Goal: Use online tool/utility: Use online tool/utility

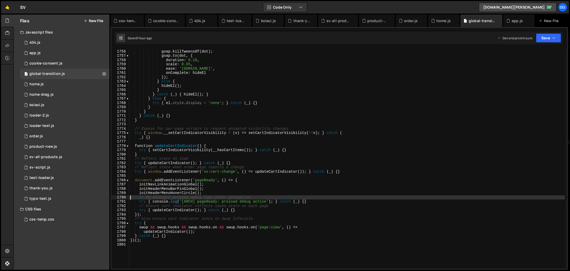
scroll to position [7541, 0]
click at [279, 104] on div "if ( dot && typeof gsap !== 'undefined' ) { gsap . killTweensOf ( dot ) ; gsap …" at bounding box center [346, 159] width 435 height 229
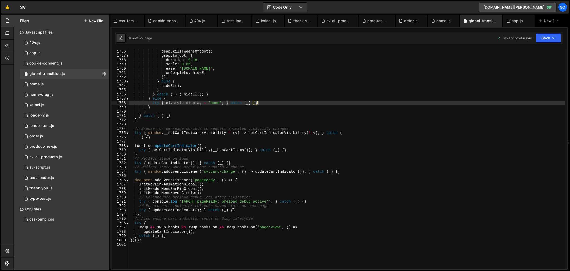
type textarea "})();"
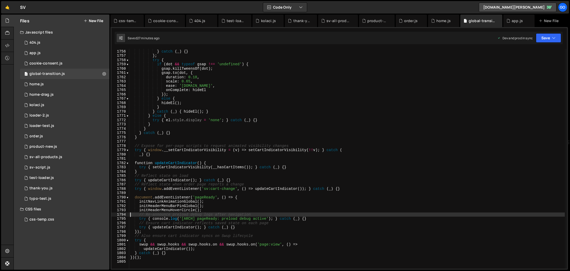
click at [337, 114] on div "dot , { clearProps : 'transform' }) ; } catch ( _ ) { } } ; try { if ( dot && t…" at bounding box center [346, 159] width 435 height 229
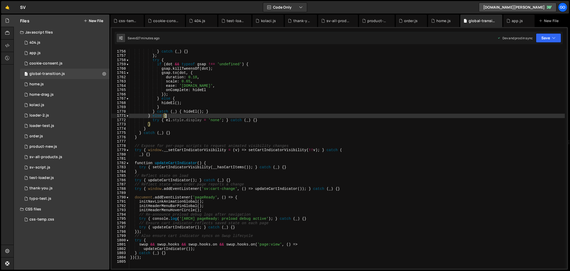
type textarea "})();"
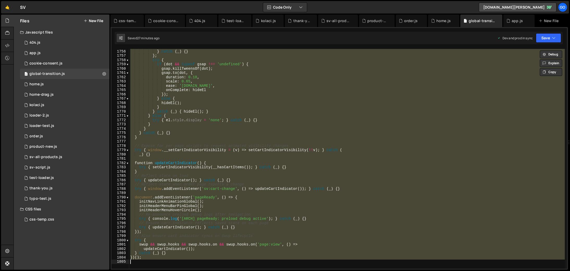
paste textarea
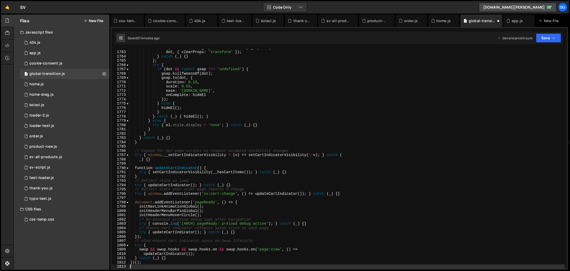
scroll to position [7571, 0]
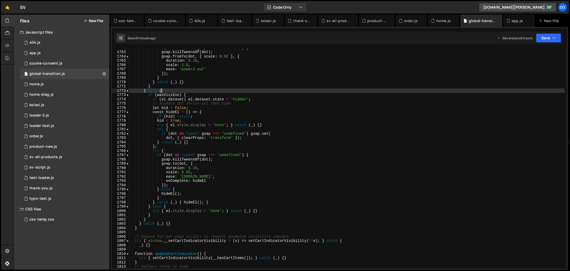
click at [296, 89] on div "if ( dot && typeof gsap !== 'undefined' ) { gsap . killTweensOf ( dot ) ; gsap …" at bounding box center [346, 160] width 435 height 229
type textarea "})();"
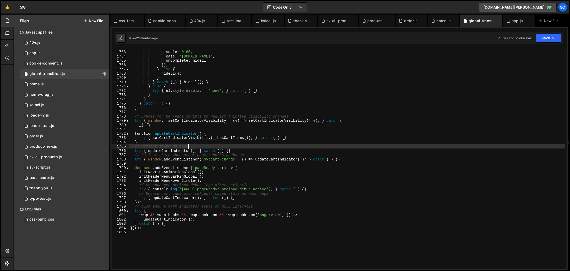
click at [226, 146] on div "duration : 0.18 , scale : 0.65 , ease : '[DOMAIN_NAME]' , onComplete : hideEl }…" at bounding box center [346, 160] width 435 height 229
type textarea "})();"
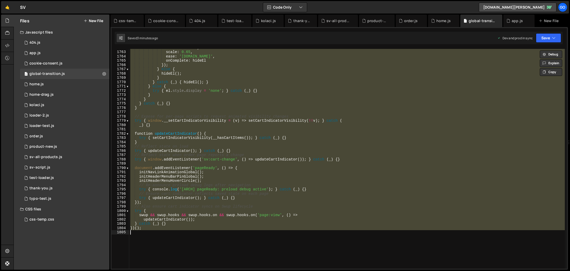
paste textarea
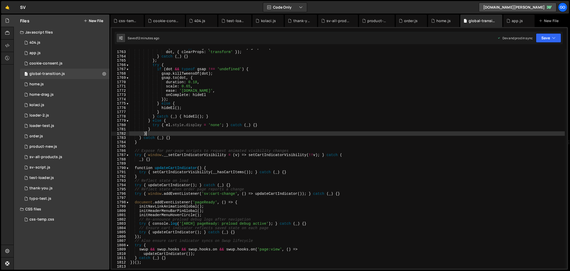
click at [314, 135] on div "if ( dot && typeof gsap !== 'undefined' ) gsap . set ( dot , { clearProps : 'tr…" at bounding box center [346, 160] width 435 height 229
type textarea "})();"
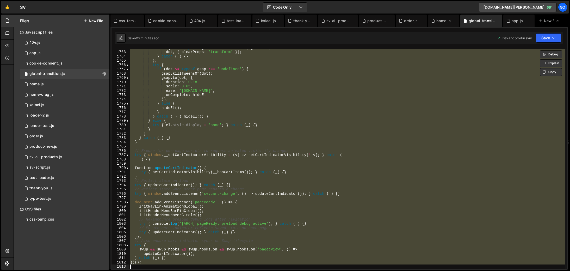
paste textarea
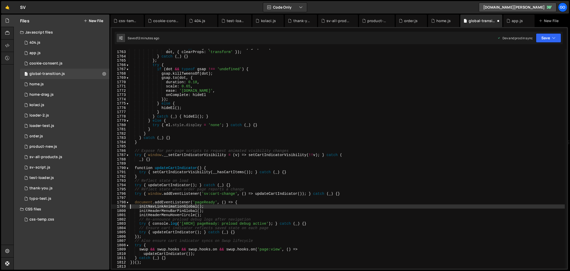
type textarea "initNavLinkAnimationGlobal();"
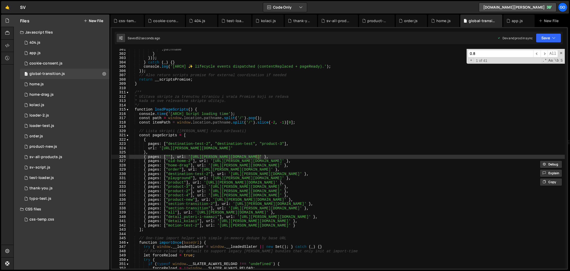
scroll to position [3186, 0]
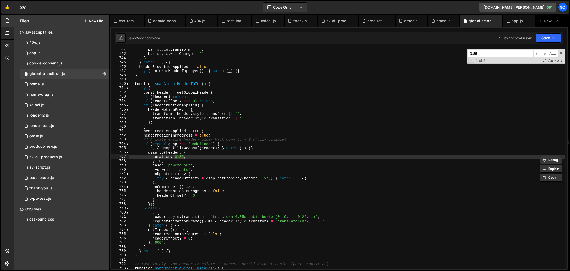
type input "0.85"
click at [179, 158] on div "bar . style . transform = '' ; bar . style . willChange = '' ; } } catch ( _ ) …" at bounding box center [346, 159] width 435 height 220
click at [183, 157] on div "bar . style . transform = '' ; bar . style . willChange = '' ; } } catch ( _ ) …" at bounding box center [346, 161] width 435 height 229
click at [190, 157] on div "bar . style . transform = '' ; bar . style . willChange = '' ; } } catch ( _ ) …" at bounding box center [346, 161] width 435 height 229
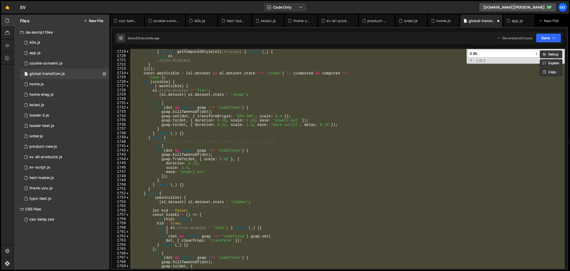
scroll to position [7326, 0]
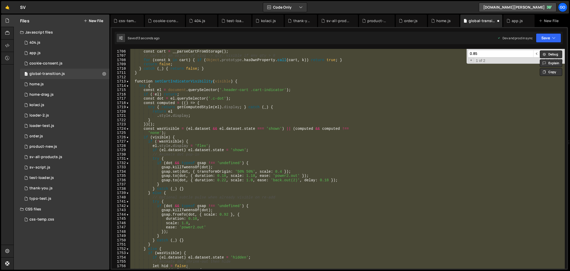
click at [192, 131] on div "try { const cart = __parseCartFromStorage ( ) ; // cart is an object of slug ->…" at bounding box center [346, 159] width 435 height 220
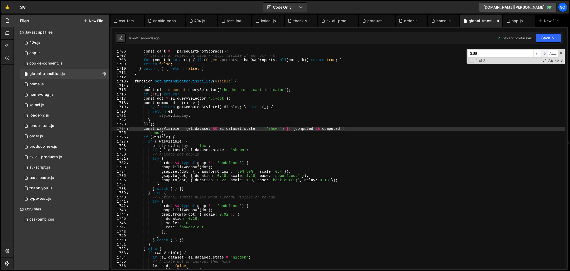
click at [542, 54] on span "​" at bounding box center [543, 54] width 7 height 8
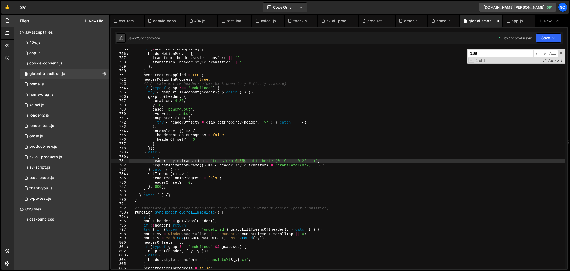
click at [177, 100] on div "if ( ! headerMotionApplied ) { headerMotionPrev = { transform : header . style …" at bounding box center [346, 161] width 435 height 229
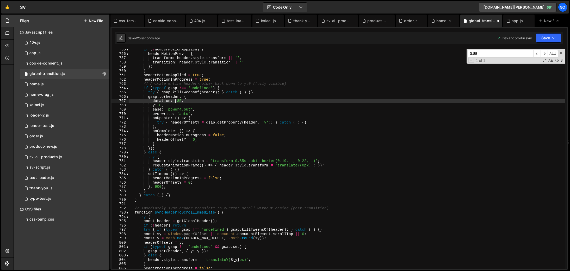
scroll to position [0, 3]
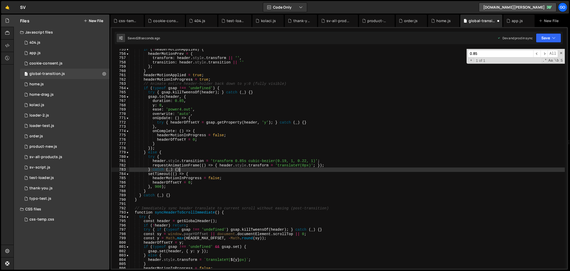
click at [233, 169] on div "if ( ! headerMotionApplied ) { headerMotionPrev = { transform : header . style …" at bounding box center [346, 161] width 435 height 229
drag, startPoint x: 237, startPoint y: 160, endPoint x: 257, endPoint y: 153, distance: 21.8
click at [237, 160] on div "if ( ! headerMotionApplied ) { headerMotionPrev = { transform : header . style …" at bounding box center [346, 161] width 435 height 229
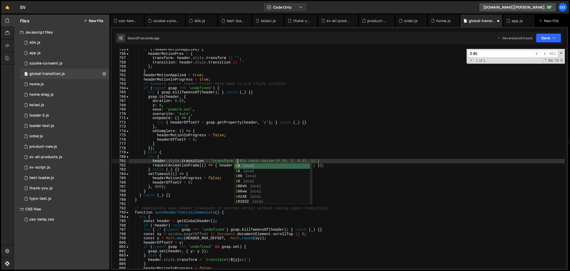
scroll to position [0, 7]
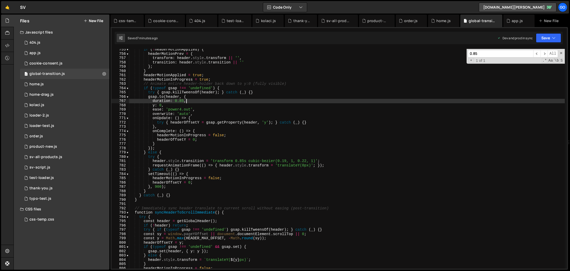
click at [216, 102] on div "if ( ! headerMotionApplied ) { headerMotionPrev = { transform : header . style …" at bounding box center [346, 161] width 435 height 229
type textarea "})();"
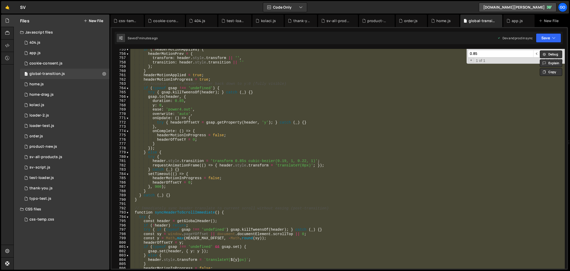
scroll to position [0, 1]
paste textarea
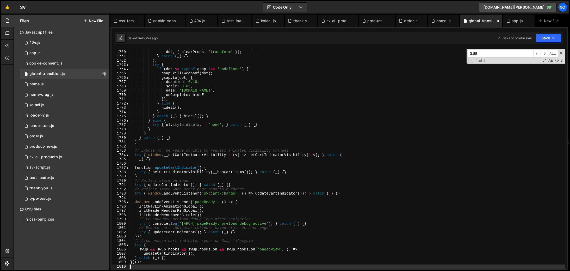
scroll to position [7558, 0]
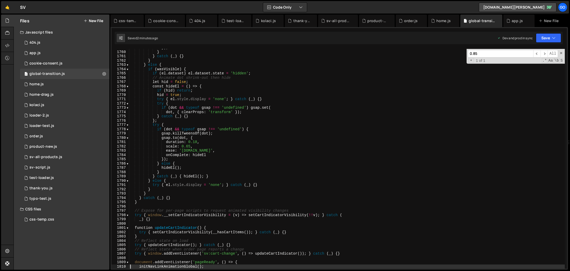
click at [264, 145] on div "}) ; } } catch ( _ ) { } } } else { if ( wasVisible ) { if ( el . dataset ) el …" at bounding box center [346, 160] width 435 height 229
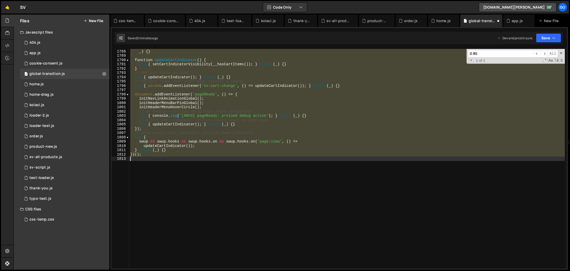
scroll to position [7679, 0]
click at [269, 147] on div "try { window . __setCartIndicatorVisibility = ( v ) => setCartIndicatorVisibili…" at bounding box center [346, 159] width 435 height 220
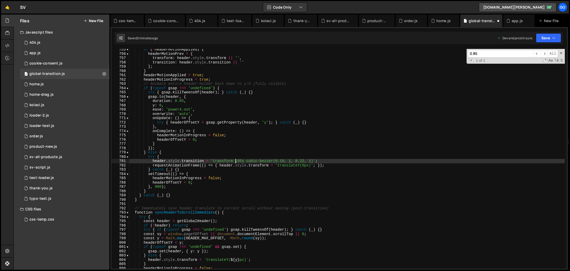
scroll to position [3242, 0]
click at [277, 126] on div "if ( ! headerMotionApplied ) { headerMotionPrev = { transform : header . style …" at bounding box center [346, 161] width 435 height 229
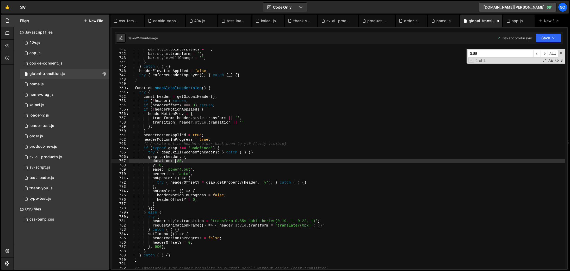
scroll to position [3181, 0]
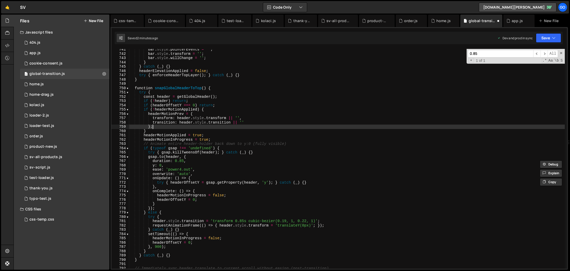
click at [277, 126] on div "bar . style . pointerEvents = '' ; bar . style . transform = '' ; bar . style .…" at bounding box center [346, 161] width 435 height 229
type textarea "})();"
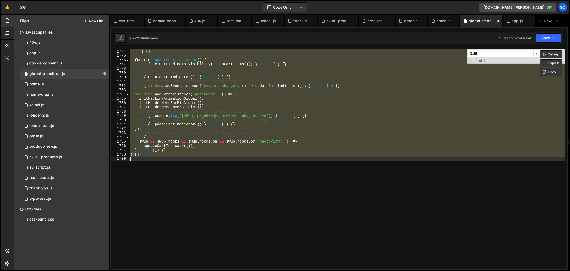
scroll to position [7618, 0]
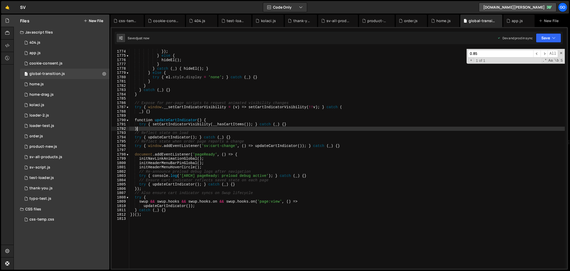
click at [275, 130] on div "onComplete : hideEl }) ; } else { hideEl ( ) ; } } catch ( _ ) { hideEl ( ) ; }…" at bounding box center [346, 159] width 435 height 229
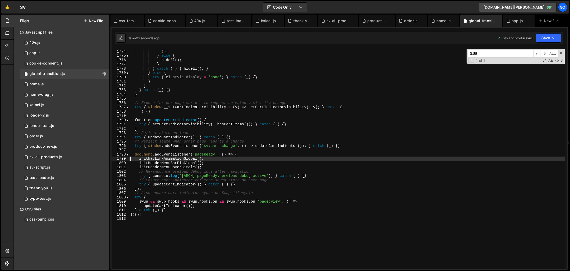
click at [314, 72] on div "onComplete : hideEl }) ; } else { hideEl ( ) ; } } catch ( _ ) { hideEl ( ) ; }…" at bounding box center [346, 159] width 435 height 229
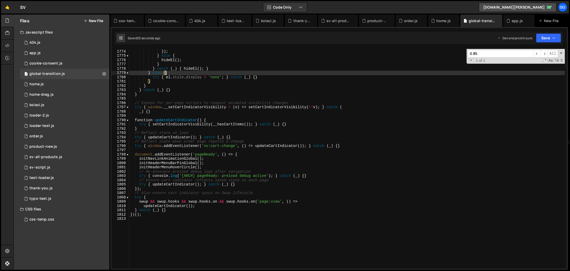
type textarea "})();"
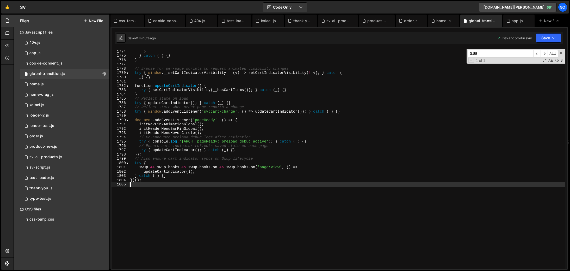
click at [253, 96] on div "} } } catch ( _ ) { } } // Expose for per-page scripts to request animated visi…" at bounding box center [346, 159] width 435 height 229
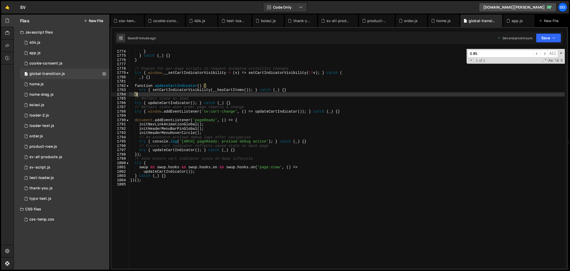
type textarea "})();"
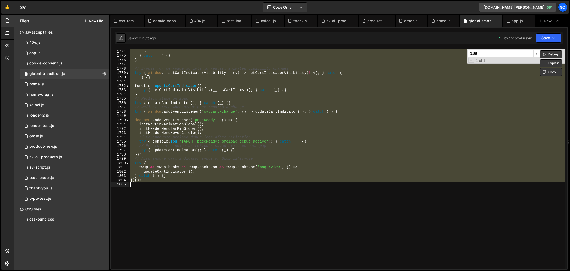
paste textarea
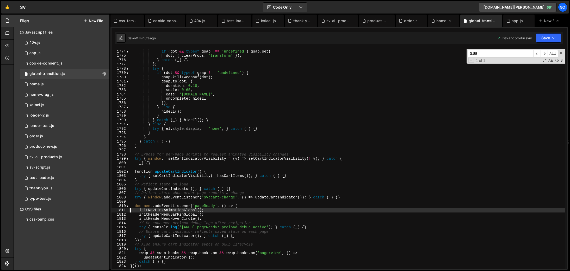
click at [261, 114] on div "try { if ( dot && typeof gsap !== 'undefined' ) gsap . set ( dot , { clearProps…" at bounding box center [346, 159] width 435 height 229
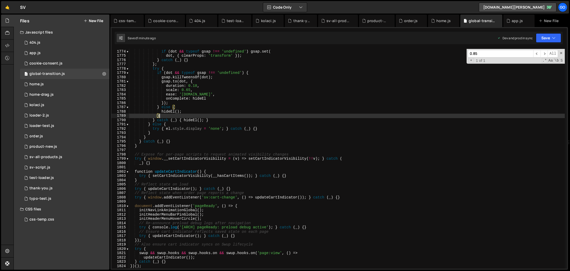
type textarea "})();"
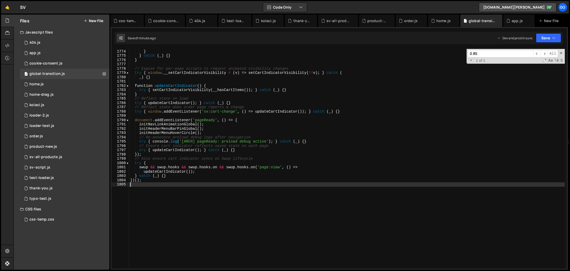
click at [279, 110] on div "} } } catch ( _ ) { } } // Expose for per-page scripts to request animated visi…" at bounding box center [346, 159] width 435 height 229
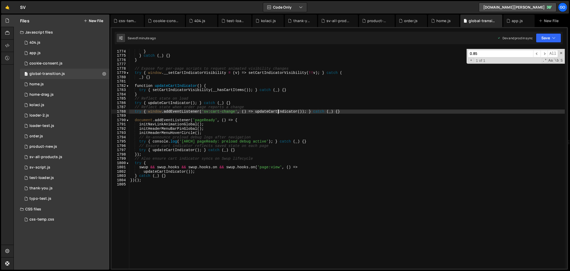
type textarea "})();"
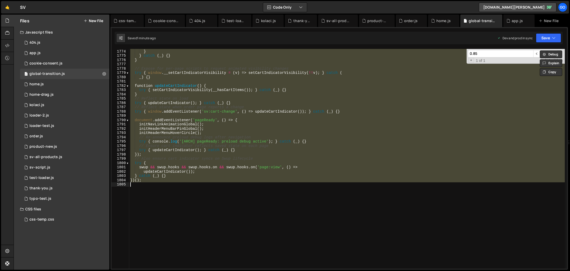
paste textarea
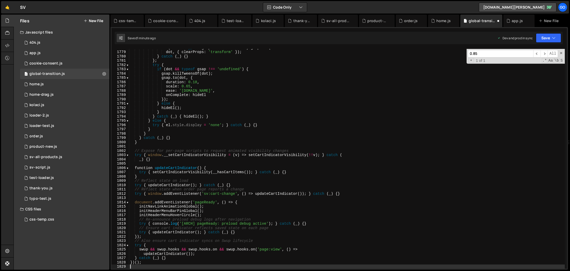
scroll to position [7639, 0]
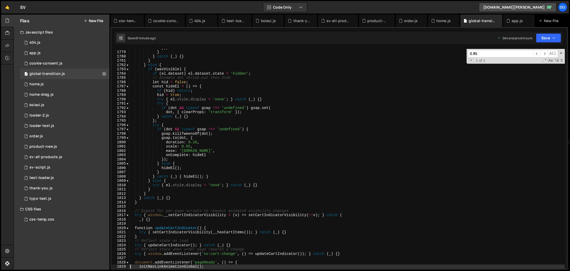
click at [283, 159] on div "}) ; } } catch ( _ ) { } } } else { if ( wasVisible ) { if ( el . dataset ) el …" at bounding box center [346, 160] width 435 height 229
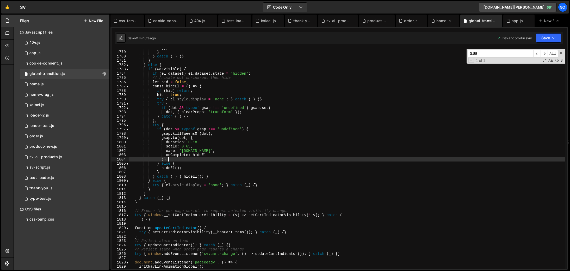
type textarea "})();"
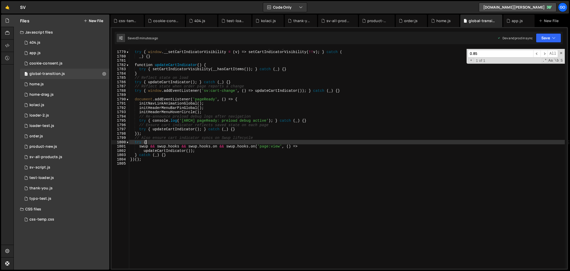
click at [275, 141] on div "// Expose for per-page scripts to request animated visibility changes try { win…" at bounding box center [346, 160] width 435 height 229
type textarea "})();"
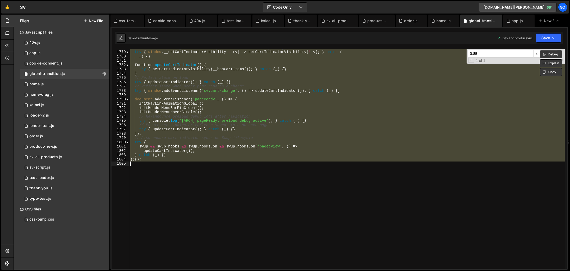
paste textarea
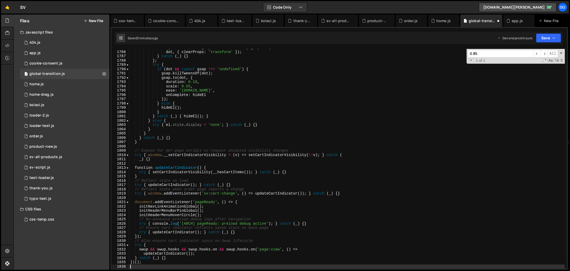
scroll to position [7670, 0]
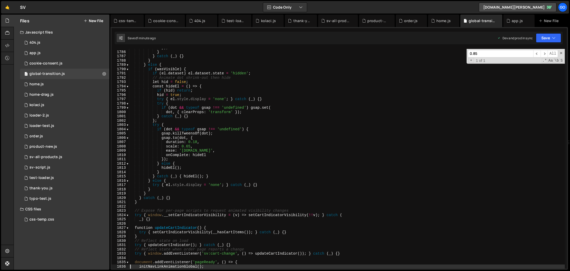
click at [306, 144] on div "}) ; } } catch ( _ ) { } } } else { if ( wasVisible ) { if ( el . dataset ) el …" at bounding box center [346, 160] width 435 height 229
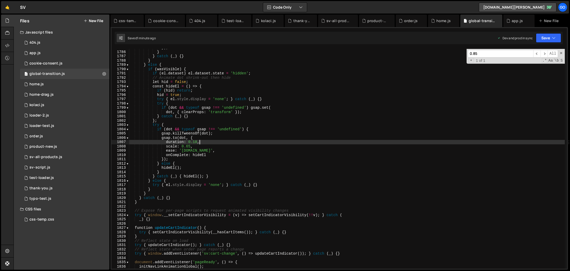
type textarea "})();"
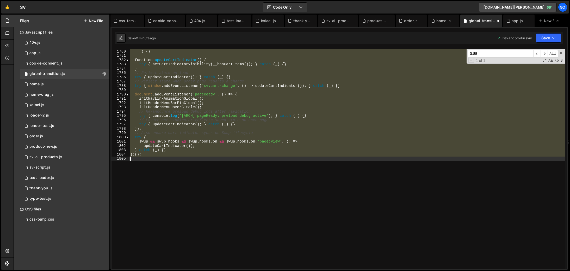
scroll to position [7644, 0]
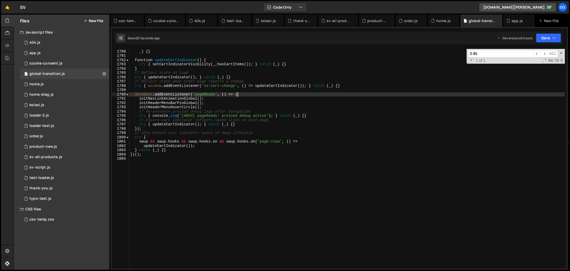
click at [271, 96] on div "try { window . __setCartIndicatorVisibility = ( v ) => setCartIndicatorVisibili…" at bounding box center [346, 159] width 435 height 229
type textarea "})();"
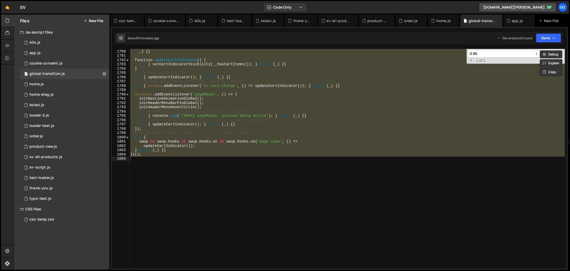
click at [482, 55] on input "0.85" at bounding box center [500, 54] width 65 height 8
paste input "typo-product-template"
type input "typo-product-template"
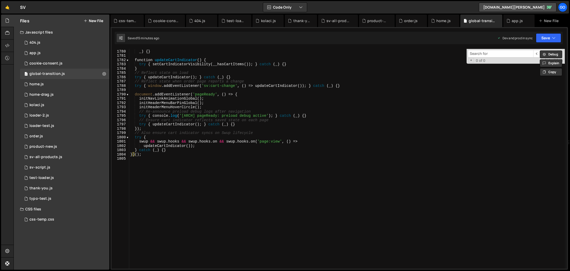
type textarea "initNavLinkAnimationGlobal();"
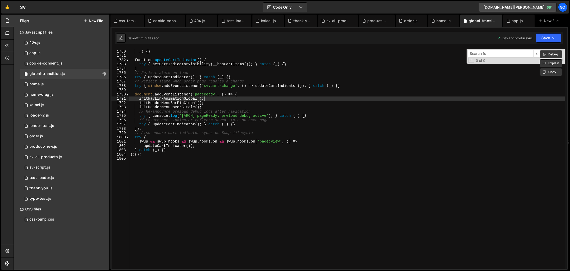
click at [374, 100] on div "try { window . __setCartIndicatorVisibility = ( v ) => setCartIndicatorVisibili…" at bounding box center [346, 159] width 435 height 229
click at [374, 21] on div "product-new.js" at bounding box center [377, 20] width 21 height 5
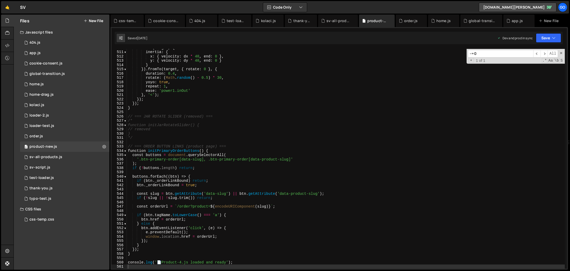
click at [491, 53] on input "-=0" at bounding box center [500, 54] width 65 height 8
paste input "typo-product-template"
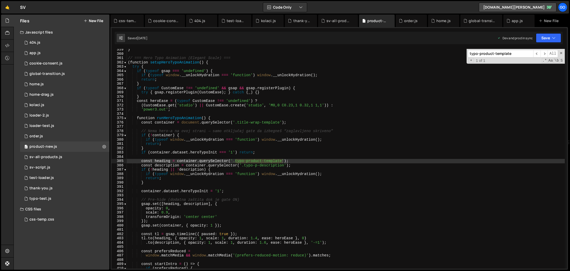
scroll to position [1540, 0]
type input "typo-product-template"
click at [480, 19] on div "global-transition.js" at bounding box center [482, 20] width 27 height 5
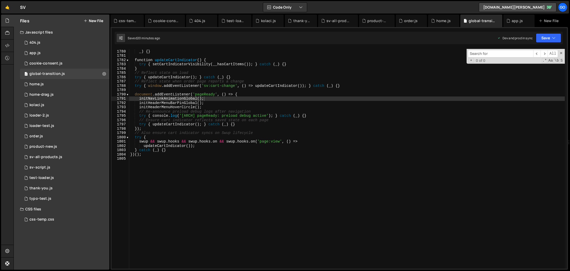
click at [389, 106] on div "try { window . __setCartIndicatorVisibility = ( v ) => setCartIndicatorVisibili…" at bounding box center [346, 159] width 435 height 229
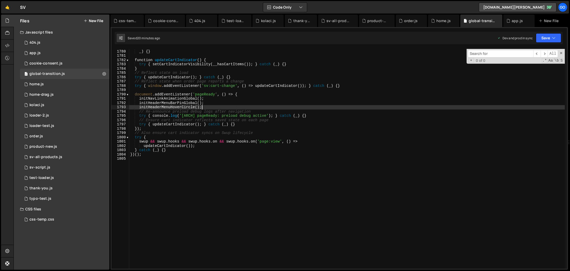
type textarea "})();"
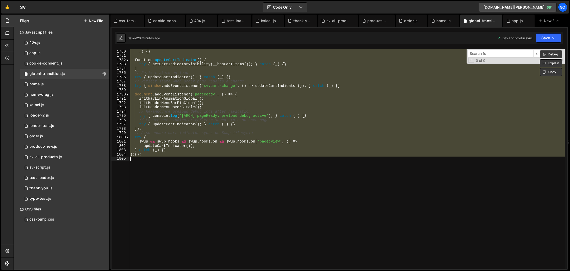
paste textarea
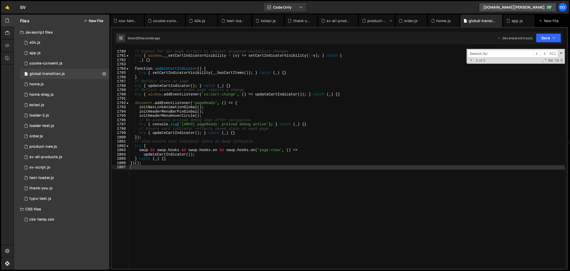
click at [374, 23] on div "product-new.js" at bounding box center [377, 20] width 21 height 5
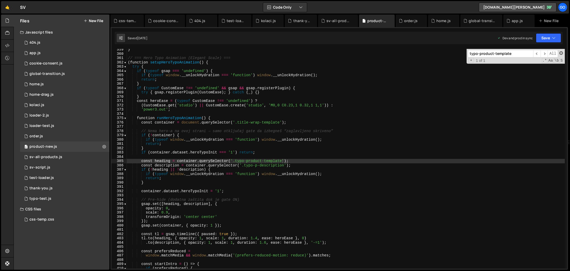
click at [560, 54] on span at bounding box center [561, 53] width 4 height 4
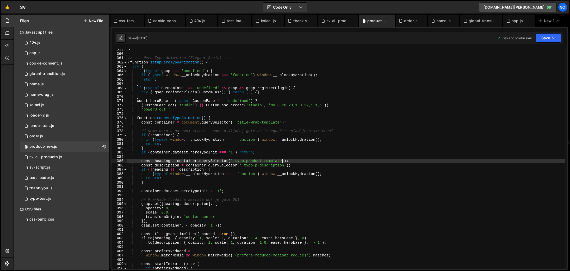
click at [367, 121] on div "} // === Hero Typo Animation (Elegant Scale) === ( function setupHeroTypoAnimat…" at bounding box center [346, 161] width 438 height 229
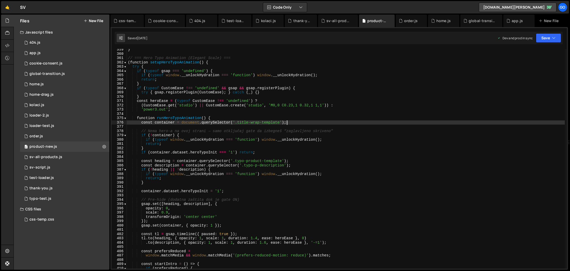
type textarea "console.log('📄 Product-4.js loaded and ready');"
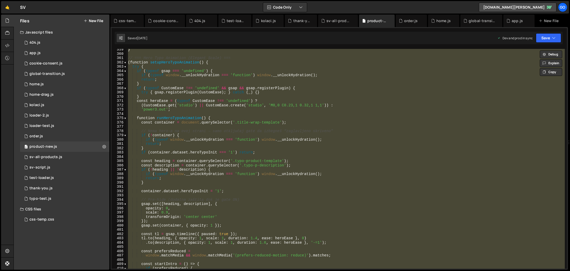
paste textarea
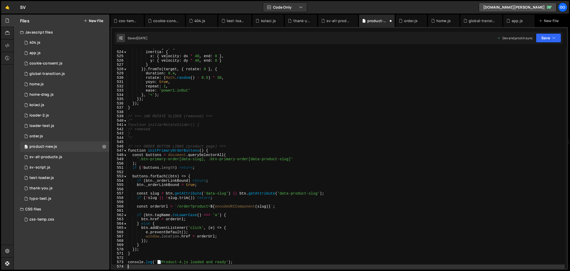
scroll to position [2246, 0]
type textarea "console.log('📄 Product-4.js loaded and ready');"
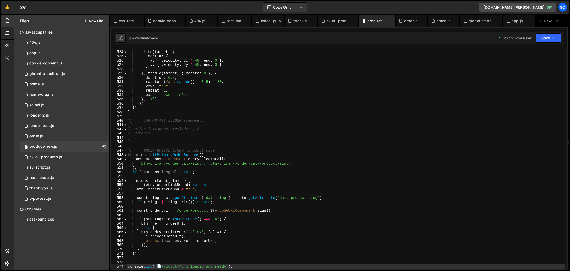
click at [262, 21] on div "kolaci.js" at bounding box center [268, 20] width 15 height 5
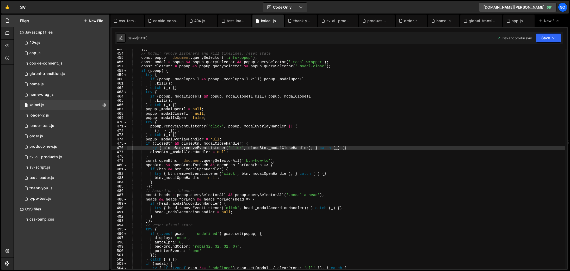
scroll to position [1944, 0]
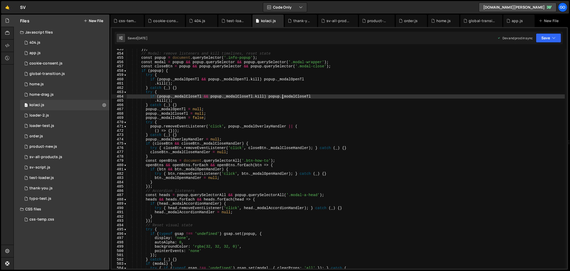
click at [282, 96] on div "}) ; // Modal: remove listeners and kill timelines, reset state const popup = d…" at bounding box center [346, 161] width 438 height 229
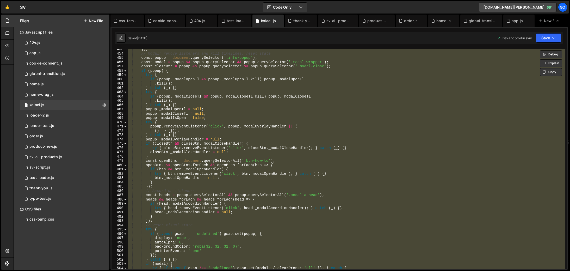
click at [259, 118] on div "}) ; // Modal: remove listeners and kill timelines, reset state const popup = d…" at bounding box center [346, 159] width 438 height 220
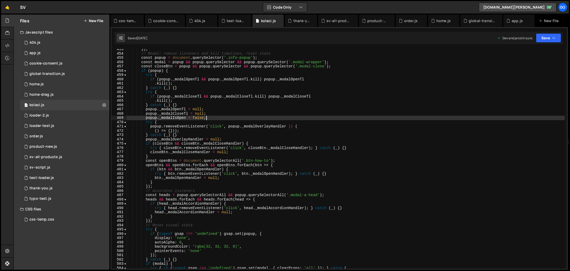
type textarea "} catch (_) {}"
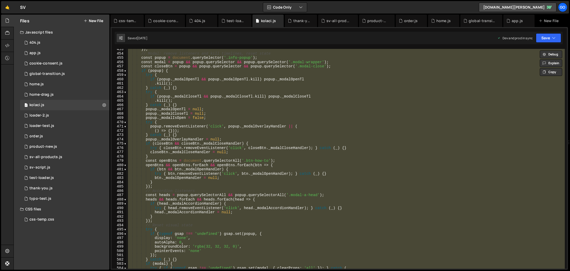
paste textarea
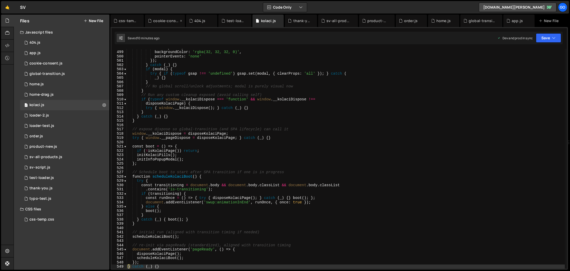
scroll to position [2139, 0]
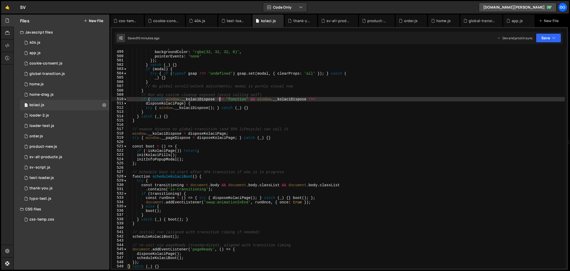
click at [221, 99] on div "autoAlpha : 0 , backgroundColor : 'rgba(32, 32, 32, 0)' , pointerEvents : 'none…" at bounding box center [346, 160] width 438 height 229
type textarea "} catch (_) {}"
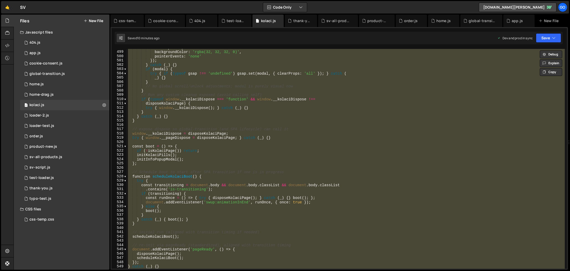
paste textarea
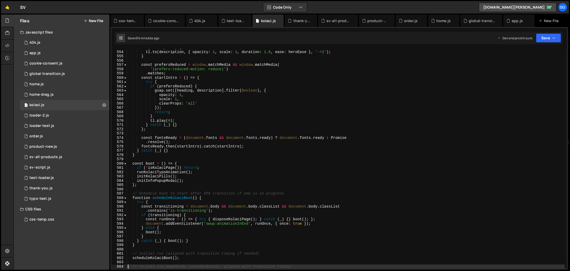
click at [198, 81] on div "if ( description ) { tl . to ( description , { opacity : 1 , scale : 1 , durati…" at bounding box center [346, 160] width 438 height 229
type textarea "try {"
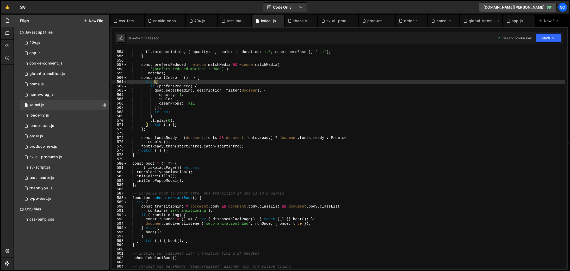
click at [469, 22] on div "global-transition.js" at bounding box center [482, 20] width 27 height 5
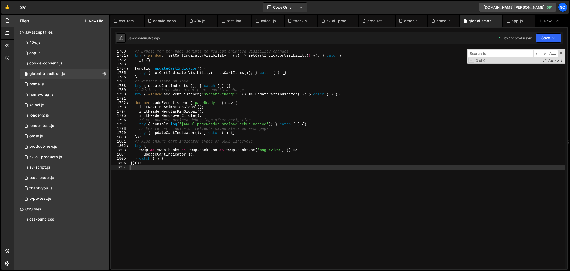
click at [369, 146] on div "// Expose for per-page scripts to request animated visibility changes try { win…" at bounding box center [346, 159] width 435 height 229
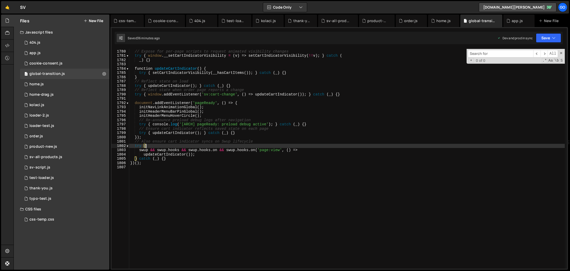
type textarea "})();"
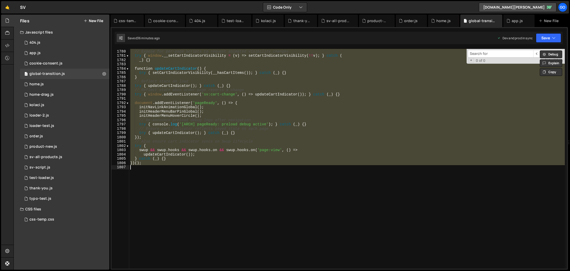
paste textarea
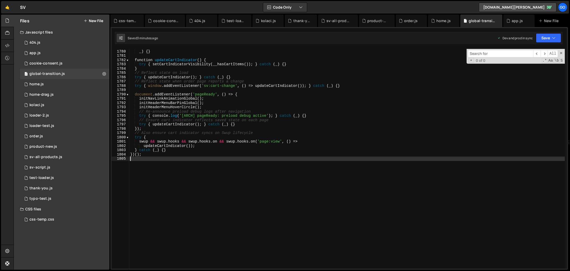
click at [276, 109] on div "try { window . __setCartIndicatorVisibility = ( v ) => setCartIndicatorVisibili…" at bounding box center [346, 159] width 435 height 229
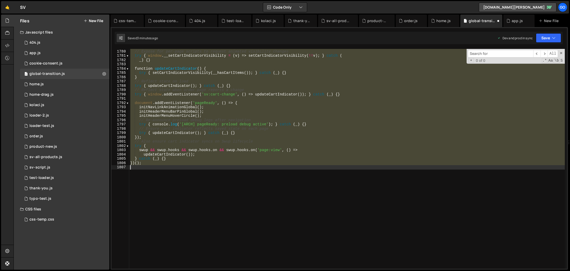
click at [310, 112] on div "// Expose for per-page scripts to request animated visibility changes try { win…" at bounding box center [346, 159] width 435 height 220
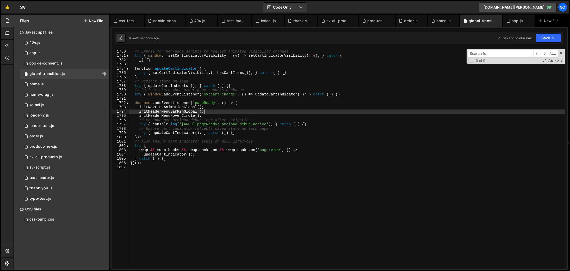
click at [249, 120] on div "// Expose for per-page scripts to request animated visibility changes try { win…" at bounding box center [346, 159] width 435 height 229
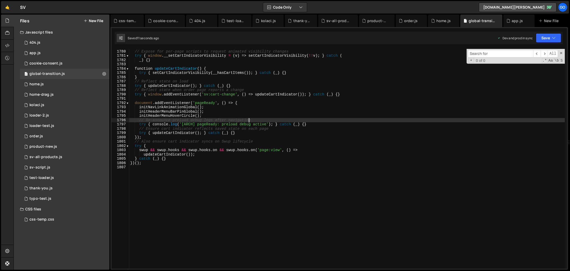
type textarea "})();"
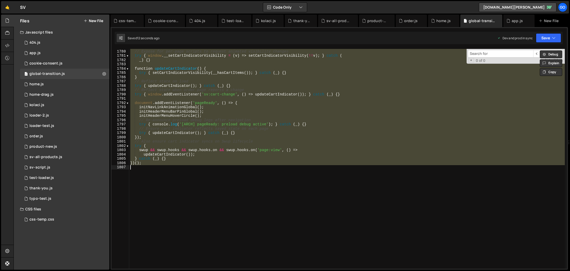
paste textarea
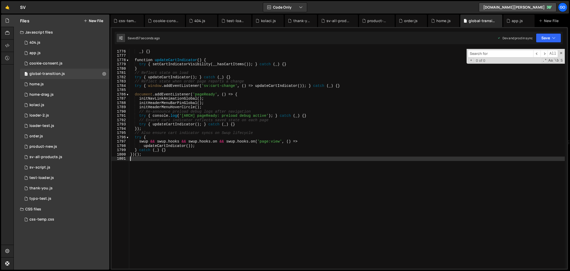
type textarea "})();"
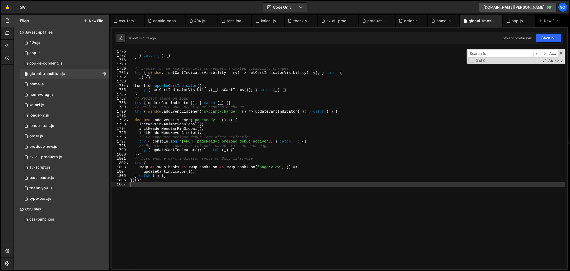
scroll to position [7627, 0]
click at [233, 108] on div "} } } catch ( _ ) { } } // Expose for per-page scripts to request animated visi…" at bounding box center [346, 159] width 435 height 229
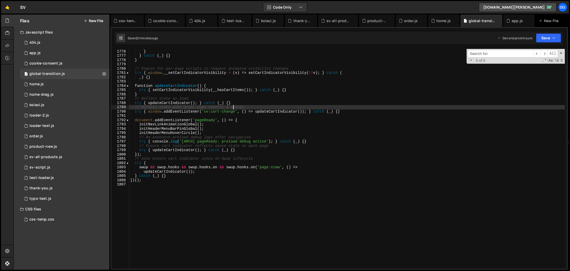
type textarea "})();"
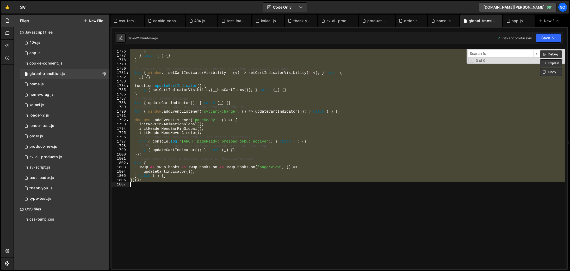
paste textarea
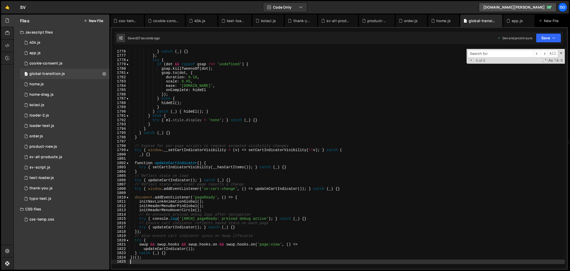
click at [263, 135] on div "dot , { clearProps : 'transform' }) ; } catch ( _ ) { } } ; try { if ( dot && t…" at bounding box center [346, 159] width 435 height 229
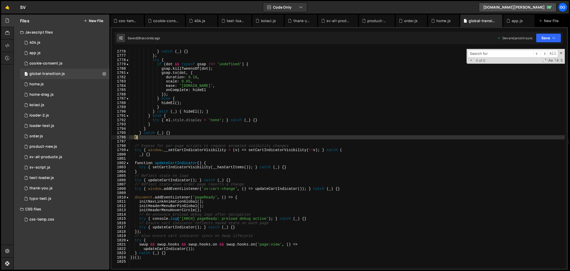
type textarea "})();"
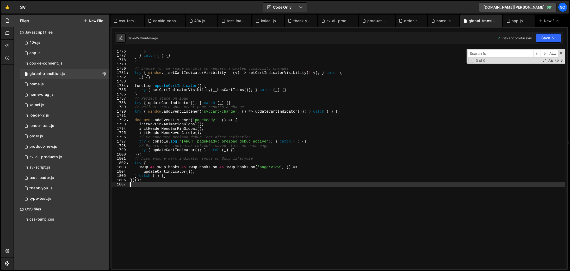
click at [261, 104] on div "} } } catch ( _ ) { } } // Expose for per-page scripts to request animated visi…" at bounding box center [346, 159] width 435 height 229
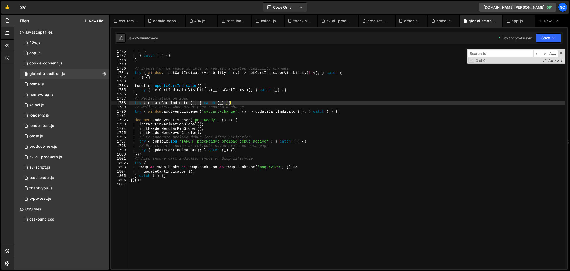
type textarea "})();"
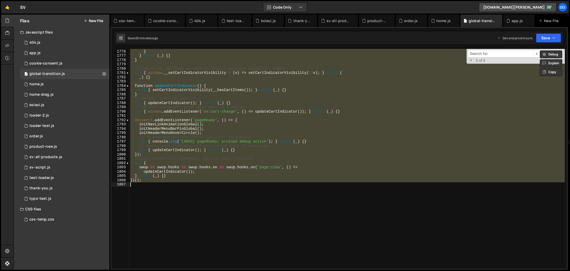
paste textarea
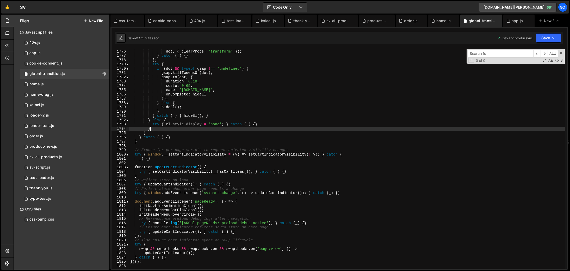
click at [255, 127] on div "if ( dot && typeof gsap !== 'undefined' ) gsap . set ( dot , { clearProps : 'tr…" at bounding box center [346, 159] width 435 height 229
type textarea "})();"
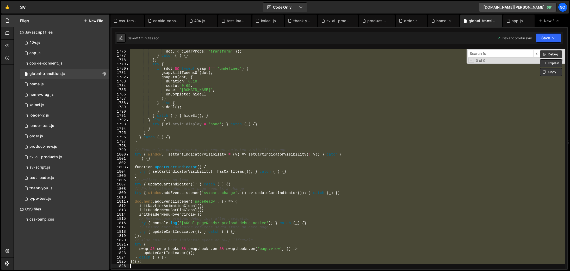
paste textarea
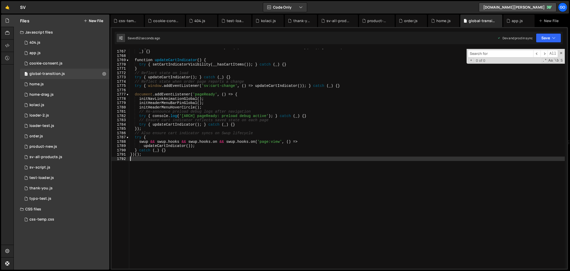
click at [313, 101] on div "try { window . __setCartIndicatorVisibility = ( v ) => setCartIndicatorVisibili…" at bounding box center [346, 159] width 435 height 229
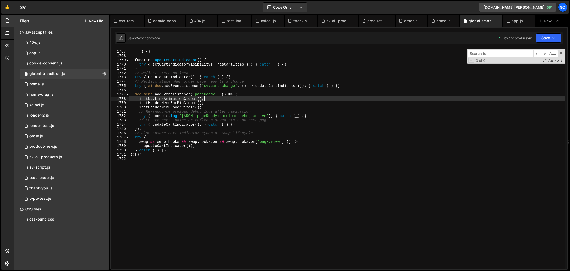
type textarea "})();"
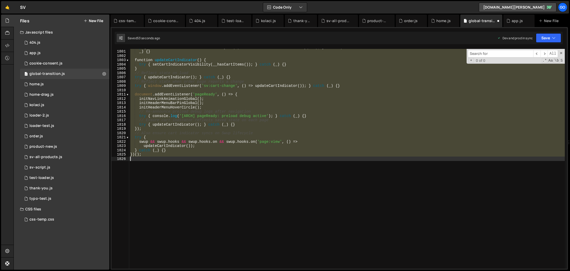
scroll to position [7734, 0]
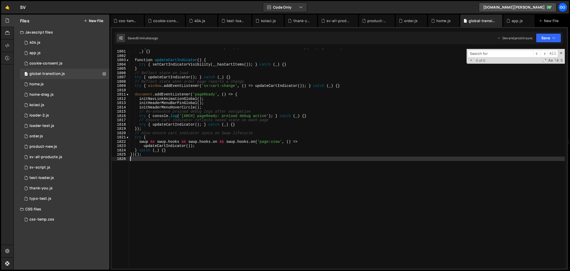
click at [195, 84] on div "try { window . __setCartIndicatorVisibility = ( v ) => setCartIndicatorVisibili…" at bounding box center [346, 159] width 435 height 229
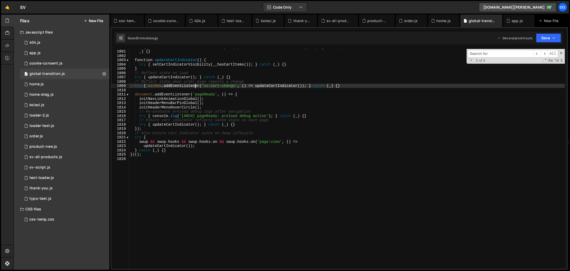
type textarea "})();"
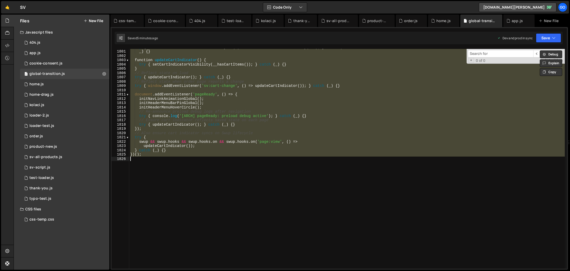
paste textarea
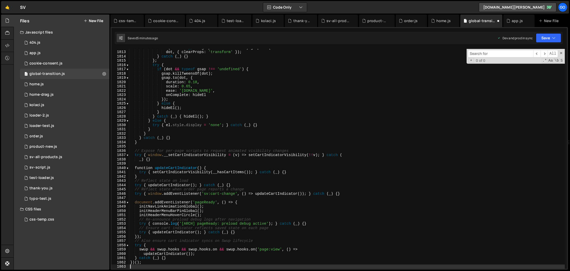
scroll to position [7785, 0]
click at [228, 138] on div "if ( dot && typeof gsap !== 'undefined' ) gsap . set ( dot , { clearProps : 'tr…" at bounding box center [346, 160] width 435 height 229
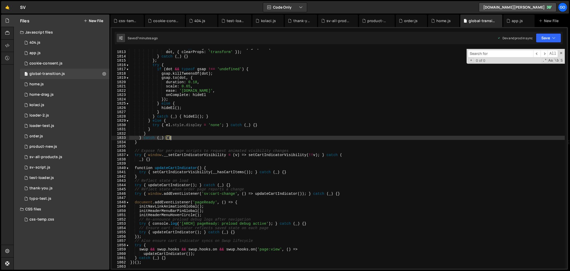
type textarea "})();"
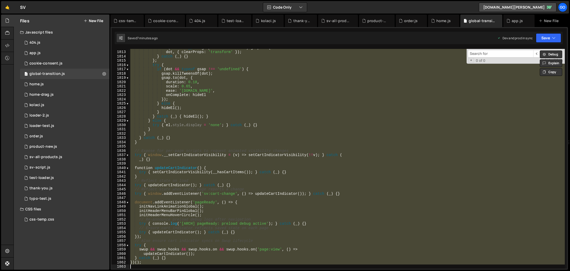
paste textarea
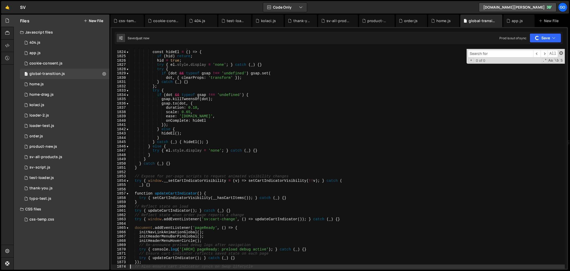
click at [561, 53] on span at bounding box center [561, 53] width 4 height 4
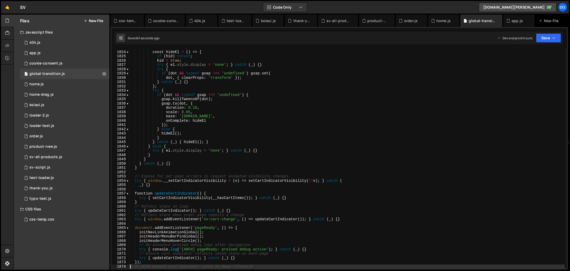
click at [240, 138] on div "let hid = false ; const hideEl = ( ) => { if ( hid ) return ; hid = true ; try …" at bounding box center [346, 160] width 435 height 229
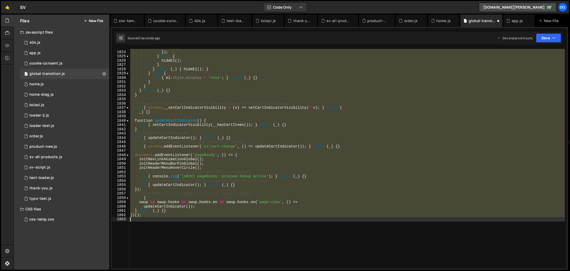
click at [240, 138] on div "onComplete : hideEl }) ; } else { hideEl ( ) ; } } catch ( _ ) { hideEl ( ) ; }…" at bounding box center [346, 159] width 435 height 220
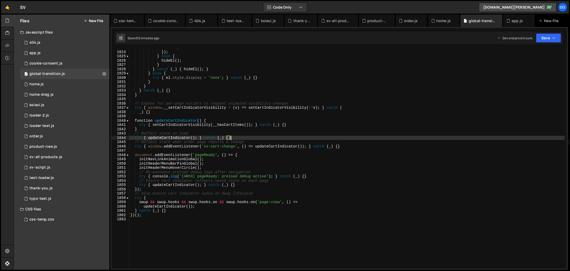
click at [248, 123] on div "onComplete : hideEl }) ; } else { hideEl ( ) ; } } catch ( _ ) { hideEl ( ) ; }…" at bounding box center [346, 160] width 435 height 229
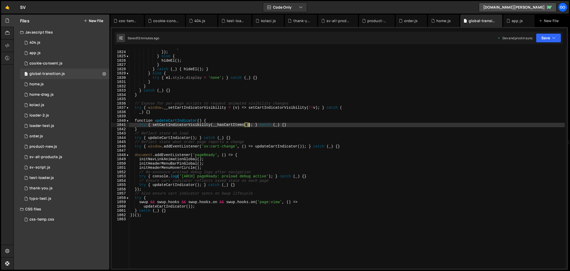
type textarea "})();"
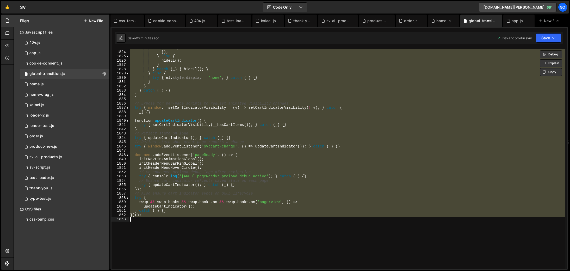
paste textarea
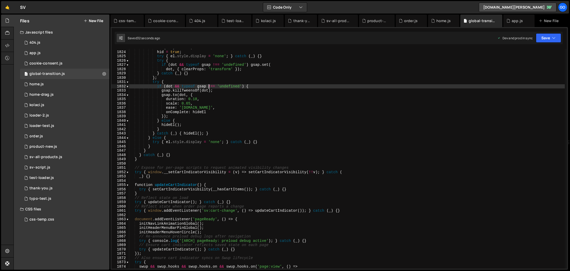
click at [209, 85] on div "if ( hid ) return ; hid = true ; try { el . style . display = 'none' ; } catch …" at bounding box center [346, 160] width 435 height 229
type textarea "})();"
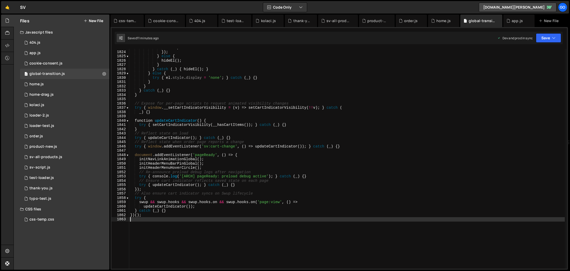
click at [349, 146] on div "onComplete : hideEl }) ; } else { hideEl ( ) ; } } catch ( _ ) { hideEl ( ) ; }…" at bounding box center [346, 160] width 435 height 229
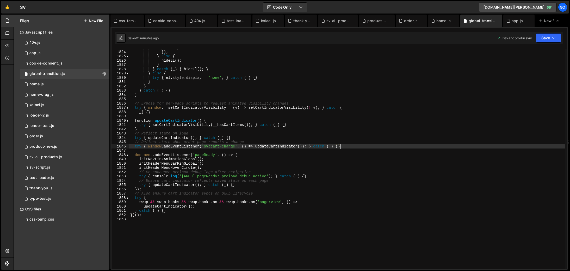
type textarea "})();"
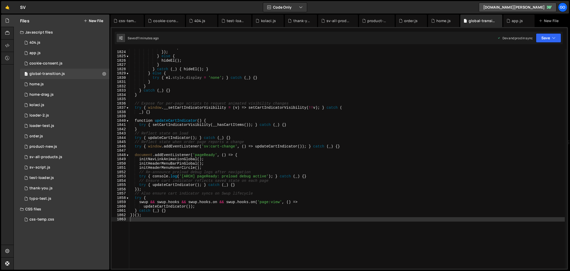
click at [214, 136] on div "onComplete : hideEl }) ; } else { hideEl ( ) ; } } catch ( _ ) { hideEl ( ) ; }…" at bounding box center [346, 160] width 435 height 229
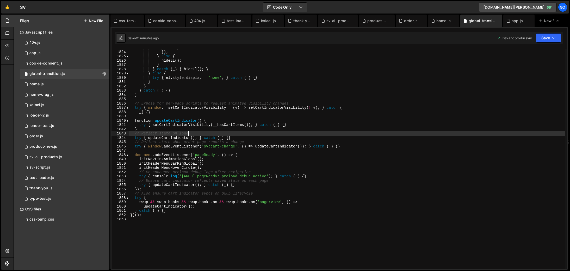
type textarea "})();"
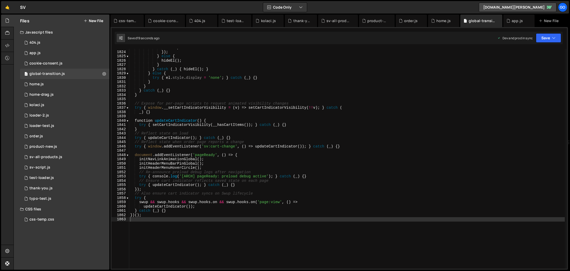
click at [225, 119] on div "onComplete : hideEl }) ; } else { hideEl ( ) ; } } catch ( _ ) { hideEl ( ) ; }…" at bounding box center [346, 160] width 435 height 229
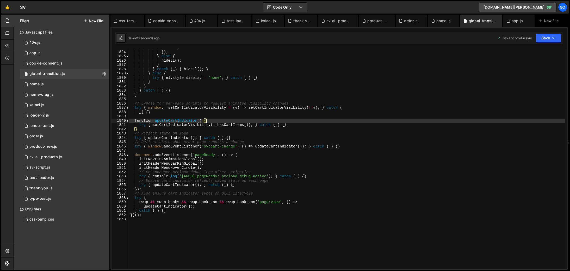
type textarea "})();"
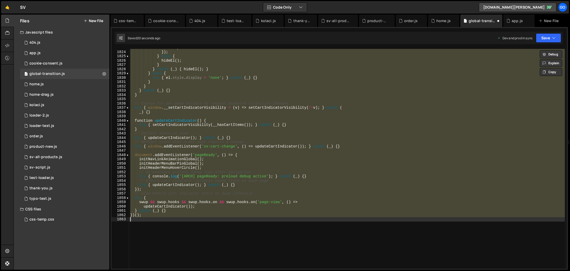
scroll to position [7734, 0]
